Goal: Navigation & Orientation: Find specific page/section

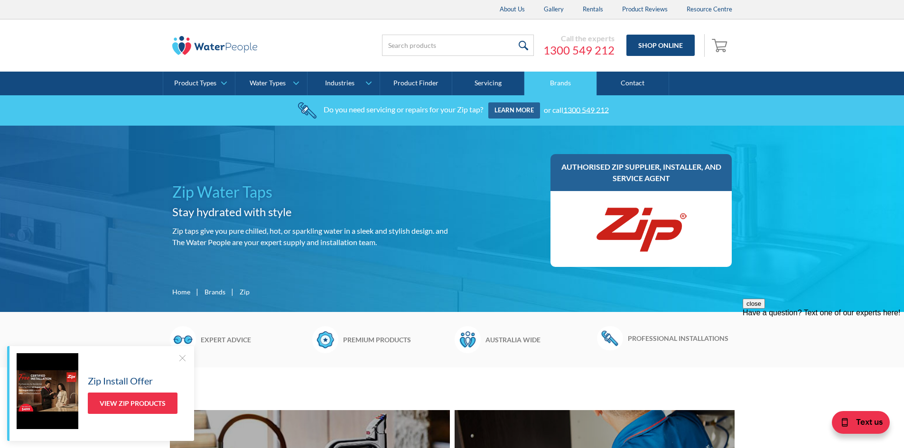
click at [567, 75] on link "Brands" at bounding box center [560, 84] width 72 height 24
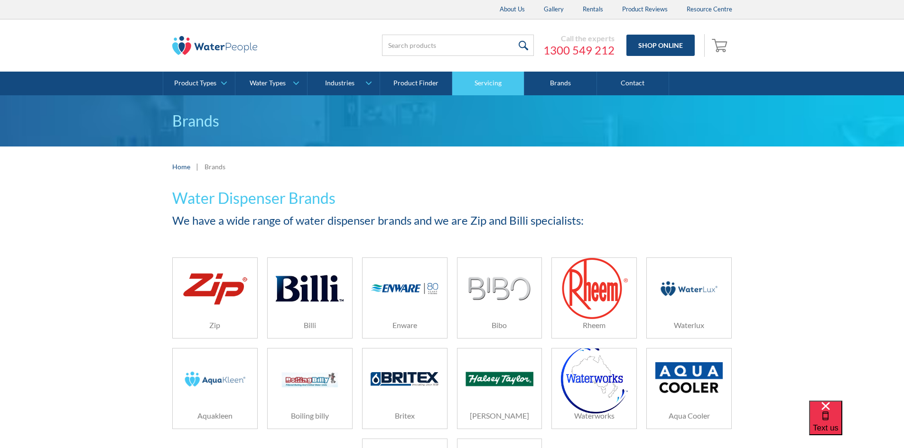
click at [459, 81] on link "Servicing" at bounding box center [488, 84] width 72 height 24
